Goal: Task Accomplishment & Management: Complete application form

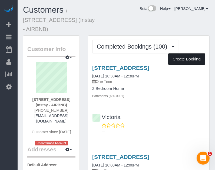
click at [186, 54] on button "Create Booking" at bounding box center [186, 59] width 37 height 11
select select "IA"
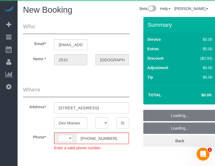
select select "string:[GEOGRAPHIC_DATA]"
select select "object:1918"
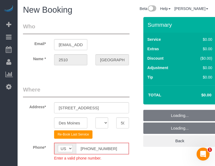
click at [85, 148] on input "[PHONE_NUMBER]" at bounding box center [102, 148] width 53 height 11
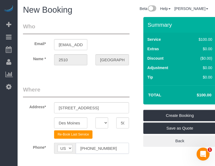
type input "[PHONE_NUMBER]"
drag, startPoint x: 144, startPoint y: 159, endPoint x: 132, endPoint y: 156, distance: 12.1
click at [130, 160] on fieldset "Where Address* [STREET_ADDRESS] [GEOGRAPHIC_DATA] AK AL AR AZ CA CO CT DC DE [G…" at bounding box center [81, 124] width 116 height 77
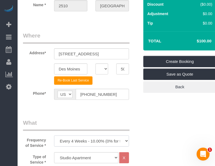
click at [96, 137] on select "Every 6 Weeks (0% for the First Booking) One Time Every 8 Weeks (0% for the Fir…" at bounding box center [91, 141] width 75 height 11
select select "object:1920"
click at [54, 136] on select "Every 6 Weeks (0% for the First Booking) One Time Every 8 Weeks (0% for the Fir…" at bounding box center [91, 141] width 75 height 11
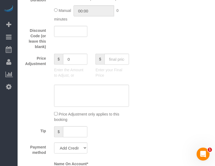
scroll to position [271, 0]
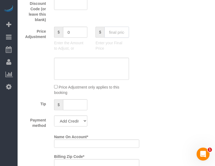
click at [121, 36] on input "text" at bounding box center [116, 32] width 25 height 11
type input "80"
click at [141, 95] on div "Price Adjustment only applies to this booking" at bounding box center [81, 89] width 124 height 11
click at [81, 112] on fieldset "What Frequency of Service * Every 6 Weeks (0% for the First Booking) One Time E…" at bounding box center [81, 95] width 116 height 384
type input "-20"
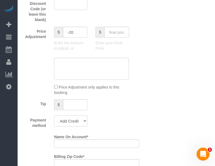
click at [71, 120] on select "Add Credit Card Cash Check Paypal" at bounding box center [70, 121] width 33 height 11
click at [74, 120] on select "Add Credit Card Cash Check Paypal" at bounding box center [70, 121] width 33 height 11
click at [80, 124] on select "Add Credit Card Cash Check Paypal" at bounding box center [70, 121] width 33 height 11
select select "string:check"
click at [54, 116] on select "Add Credit Card Cash Check Paypal" at bounding box center [70, 121] width 33 height 11
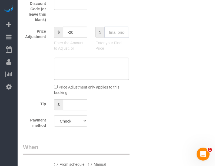
click at [116, 32] on input "text" at bounding box center [116, 32] width 25 height 11
type input "80"
click at [160, 131] on div "Who Email* [EMAIL_ADDRESS][DOMAIN_NAME] Name * 2510 [GEOGRAPHIC_DATA] Where Add…" at bounding box center [116, 96] width 187 height 699
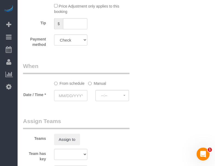
scroll to position [406, 0]
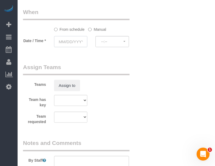
click at [71, 44] on input "text" at bounding box center [70, 41] width 33 height 11
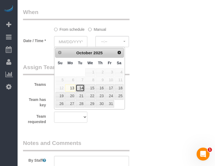
click at [84, 88] on link "14" at bounding box center [80, 88] width 9 height 7
type input "[DATE]"
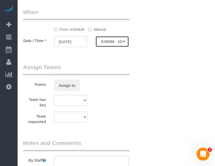
click at [105, 39] on span "8:00AM - 10:00AM" at bounding box center [112, 41] width 22 height 4
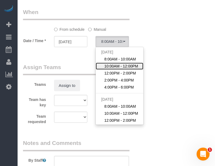
click at [125, 66] on span "10:00AM - 12:00PM" at bounding box center [121, 66] width 34 height 5
select select "spot2"
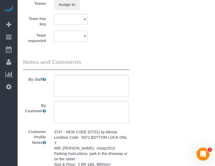
scroll to position [514, 0]
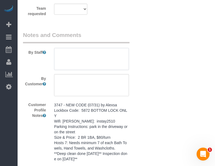
click at [88, 66] on textarea at bounding box center [91, 59] width 75 height 22
type textarea "**same day turnover**"
click at [107, 84] on textarea at bounding box center [91, 85] width 75 height 22
paste textarea "**same day turnover**"
type textarea "**same day turnover**"
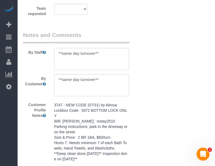
click at [107, 132] on pre "3747 - NEW CODE (07/31) by Alexsa Lockbox Code: 5872 BOTTOM LOCK ONLY Wifi: [PE…" at bounding box center [91, 143] width 75 height 81
click at [0, 0] on textarea "3747 - NEW CODE (07/31) by Alexsa Lockbox Code: 5872 BOTTOM LOCK ONLY Wifi: [PE…" at bounding box center [0, 0] width 0 height 0
click at [106, 68] on textarea at bounding box center [91, 59] width 75 height 22
paste textarea "3747 - NEW CODE (07/31) by Alexsa Lockbox Code: 5872 BOTTOM LOCK ONLY Wifi: [PE…"
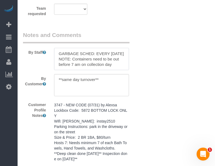
type textarea "**same day turnover** 3747 - NEW CODE (07/31) by [PERSON_NAME] Lockbox Code: 58…"
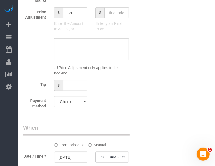
scroll to position [17, 0]
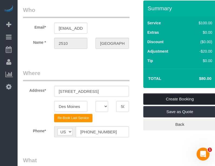
click at [190, 96] on link "Create Booking" at bounding box center [179, 99] width 73 height 11
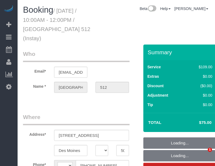
select select "IA"
select select "string:[GEOGRAPHIC_DATA]"
select select "spot1"
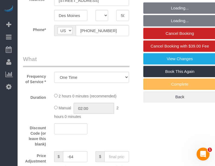
select select "object:724"
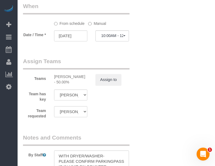
scroll to position [595, 0]
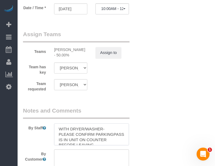
click at [57, 125] on textarea at bounding box center [91, 135] width 75 height 22
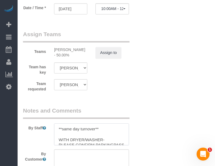
click at [82, 124] on textarea at bounding box center [91, 135] width 75 height 22
click at [83, 124] on textarea at bounding box center [91, 135] width 75 height 22
type textarea "**same day turnover** WITH DRYER/WASHER- PLEASE CONFIRM PARKINGPASS IS IN UNIT …"
click at [85, 154] on textarea at bounding box center [91, 161] width 75 height 22
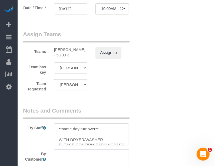
paste textarea "**same day turnover**"
type textarea "**same day turnover**"
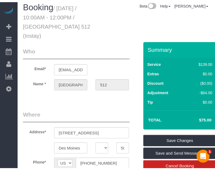
scroll to position [0, 0]
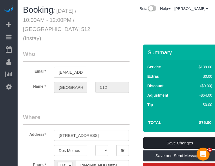
click at [183, 138] on link "Save Changes" at bounding box center [179, 143] width 73 height 11
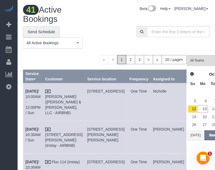
drag, startPoint x: 120, startPoint y: 18, endPoint x: 117, endPoint y: 16, distance: 3.3
drag, startPoint x: 117, startPoint y: 16, endPoint x: 115, endPoint y: 4, distance: 12.4
click at [116, 11] on div "Beta Help Help Docs Take a Tour Contact Support Maria I My Account Change Passw…" at bounding box center [157, 9] width 114 height 9
